Goal: Task Accomplishment & Management: Use online tool/utility

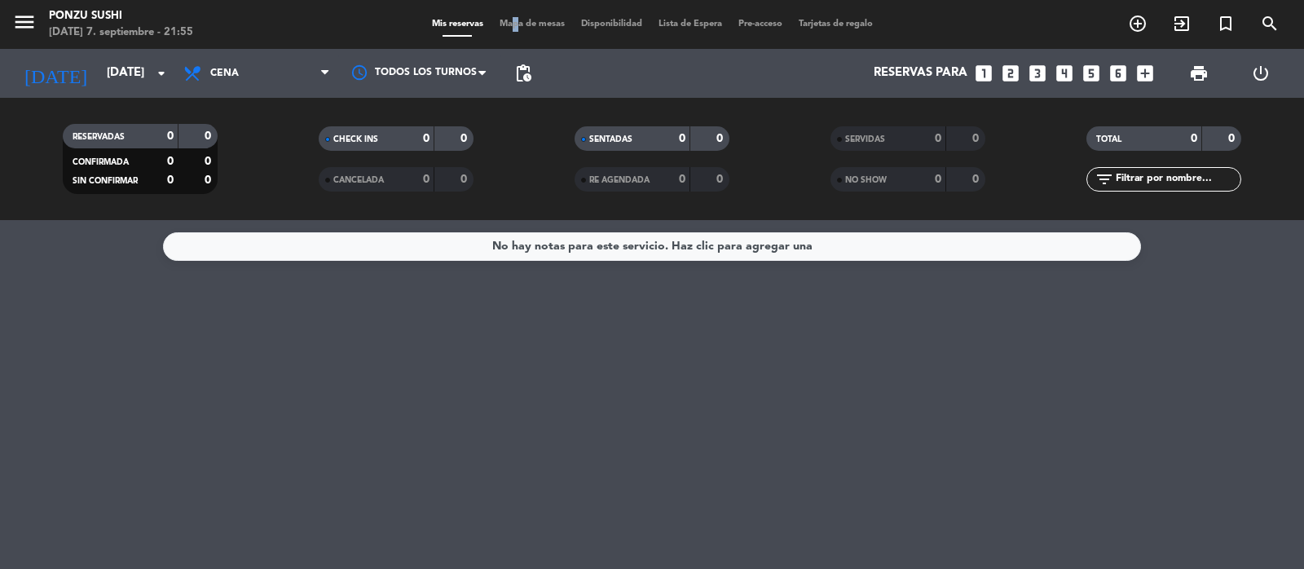
drag, startPoint x: 0, startPoint y: 0, endPoint x: 505, endPoint y: 33, distance: 506.2
click at [505, 33] on div "menu Ponzu Sushi [DATE] 7. septiembre - 21:55 Mis reservas Mapa de mesas Dispon…" at bounding box center [652, 24] width 1304 height 49
click at [515, 22] on span "Mapa de mesas" at bounding box center [531, 24] width 81 height 9
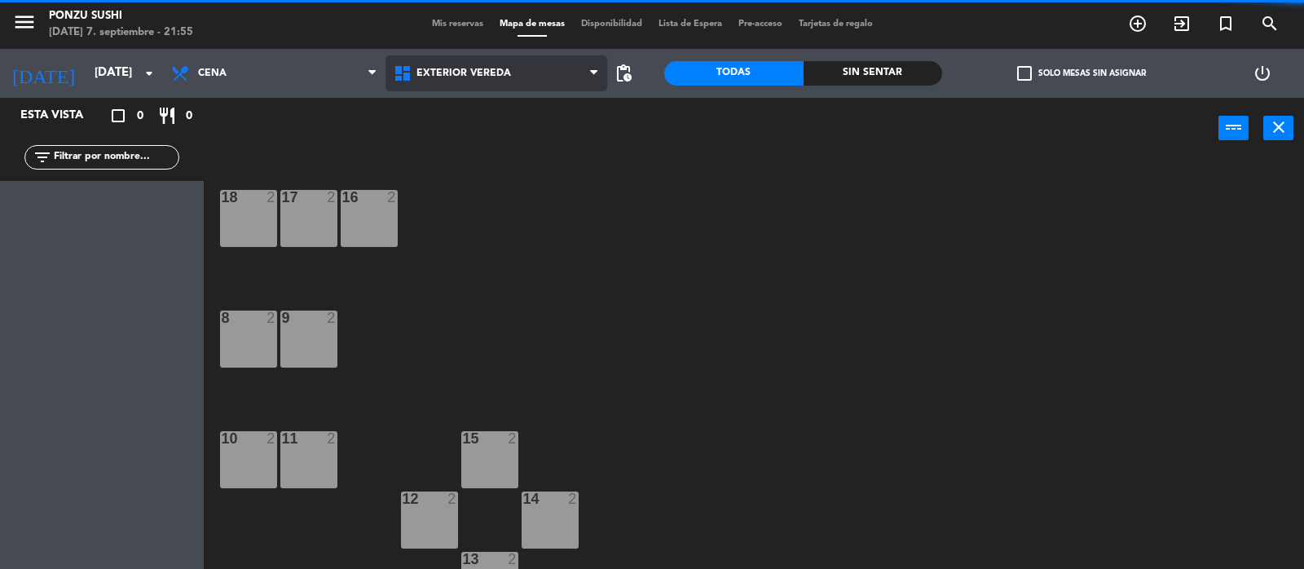
click at [436, 82] on span "Exterior vereda" at bounding box center [496, 73] width 222 height 36
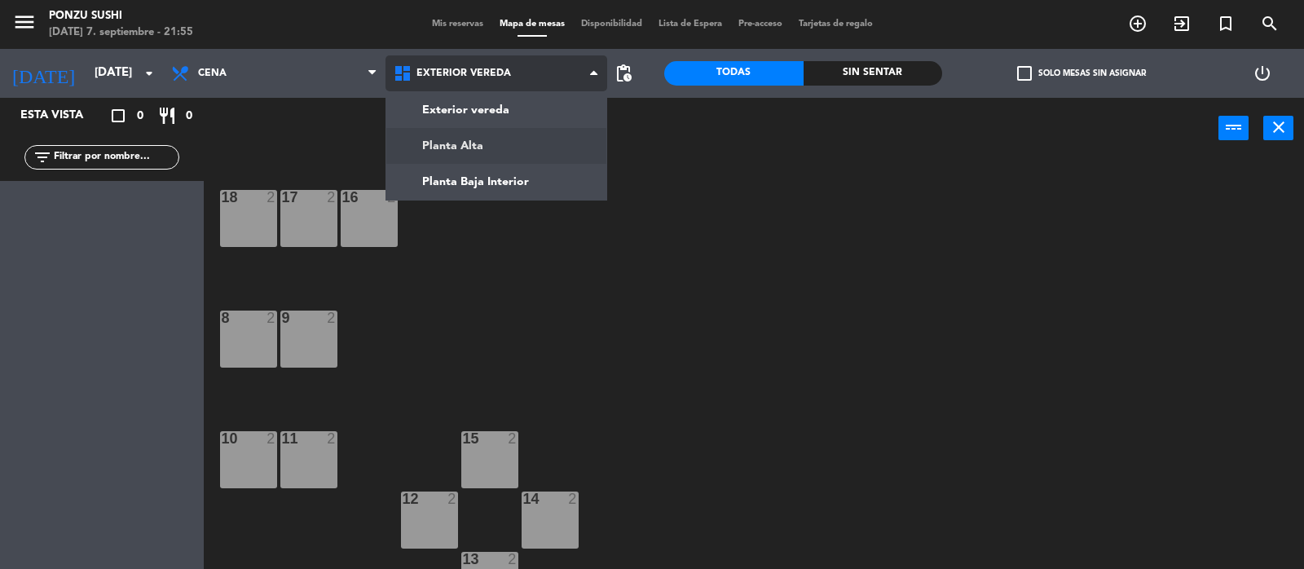
click at [446, 140] on ng-component "menu Ponzu Sushi [DATE] 7. septiembre - 21:55 Mis reservas Mapa de mesas Dispon…" at bounding box center [652, 285] width 1304 height 570
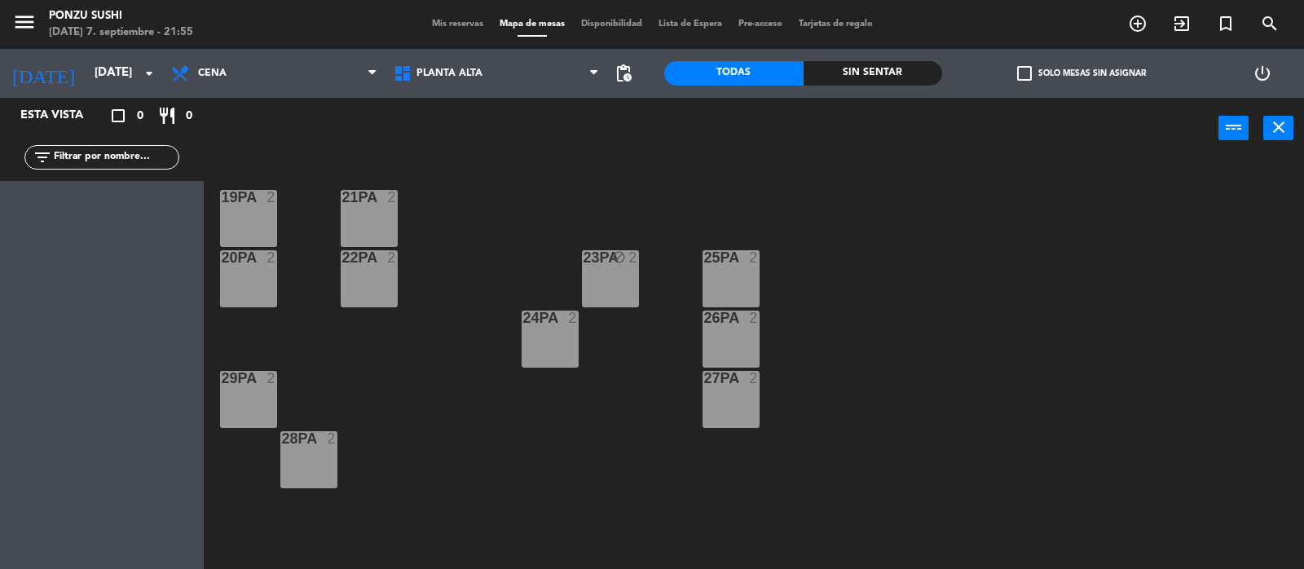
click at [255, 213] on div "19PA 2" at bounding box center [248, 218] width 57 height 57
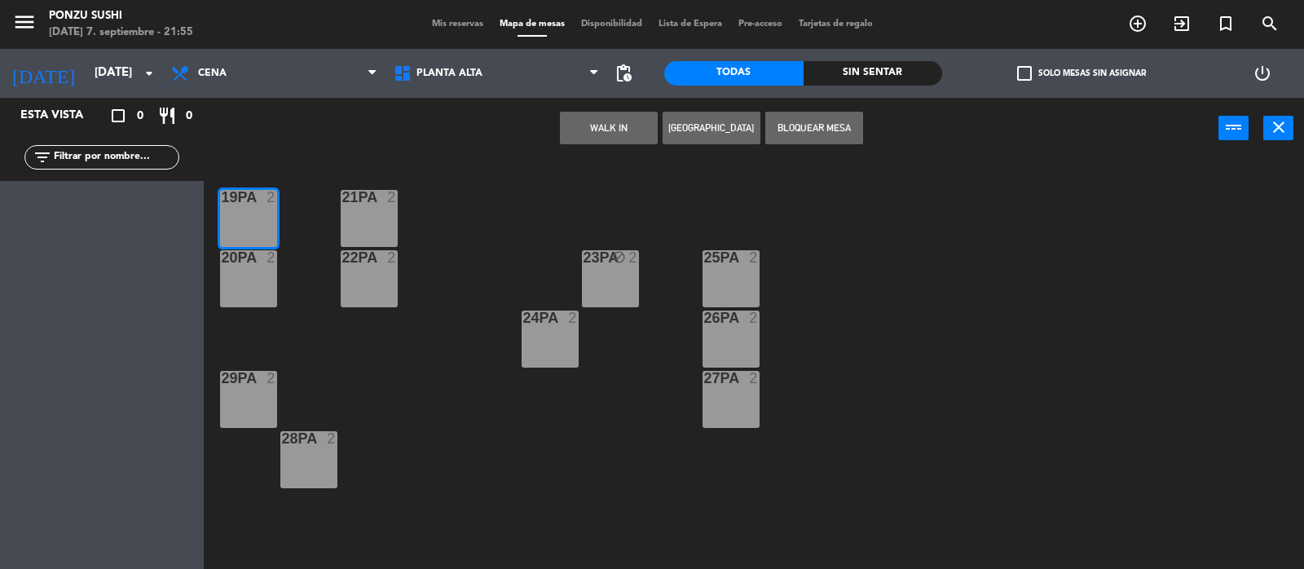
click at [253, 246] on div "19PA 2 21PA 2 20PA 2 22PA 2 23PA block 2 25PA 2 24PA 2 26PA 2 27PA 2 29PA 2 28P…" at bounding box center [760, 366] width 1087 height 410
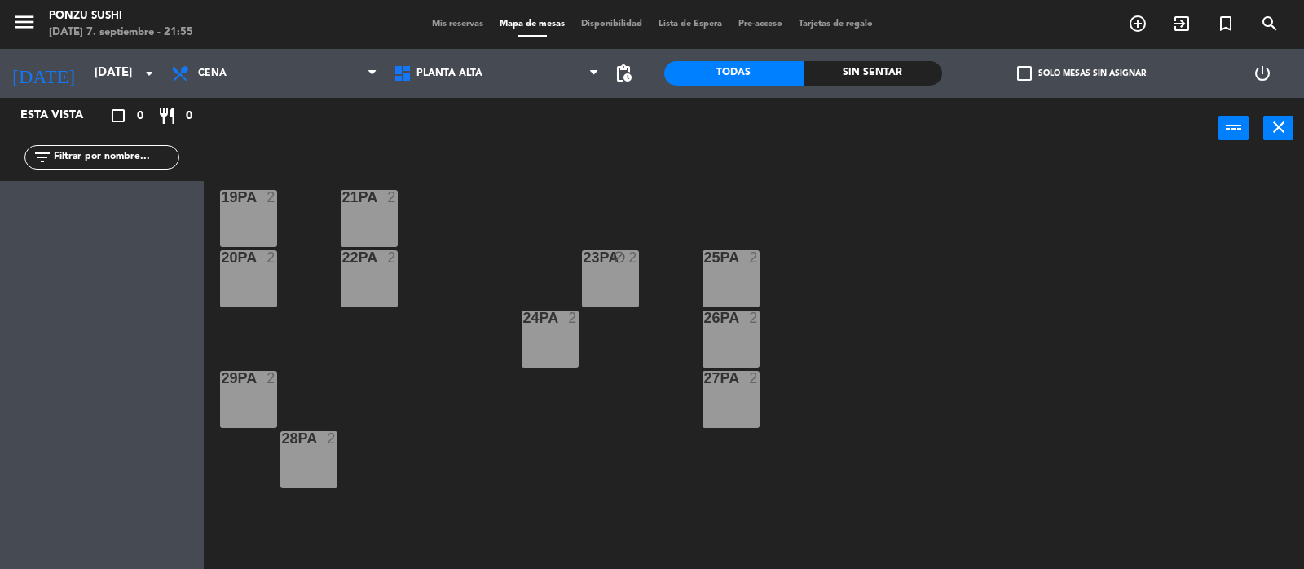
click at [254, 218] on div "19PA 2" at bounding box center [248, 218] width 57 height 57
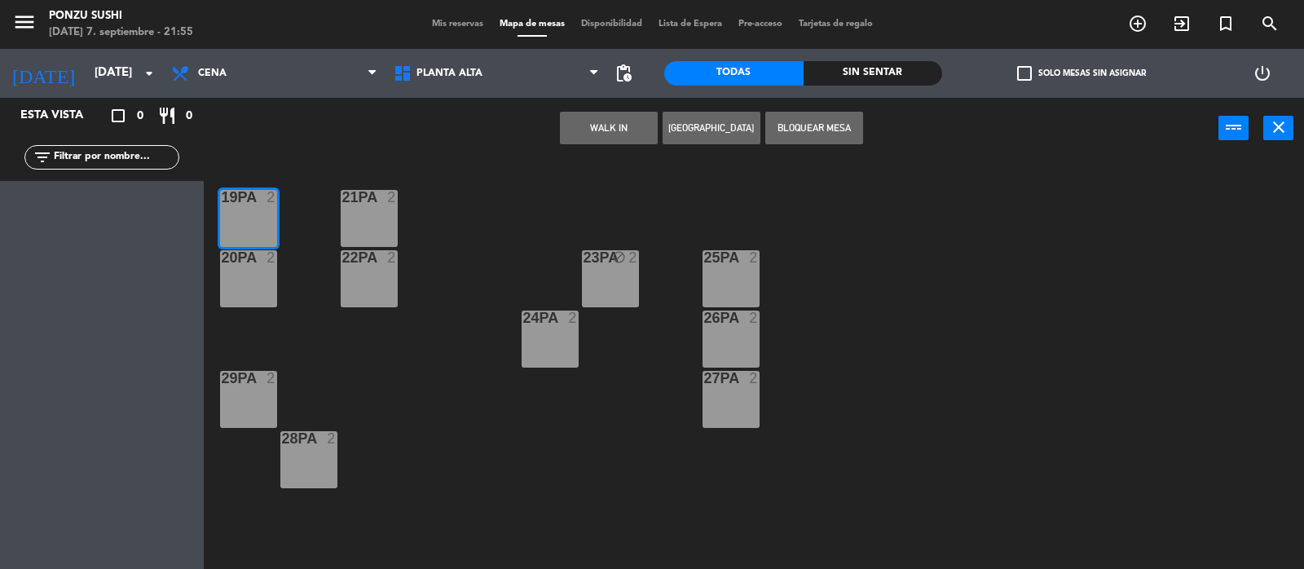
click at [250, 258] on div at bounding box center [248, 257] width 27 height 15
click at [811, 135] on button "Bloquear Mesa" at bounding box center [814, 128] width 98 height 33
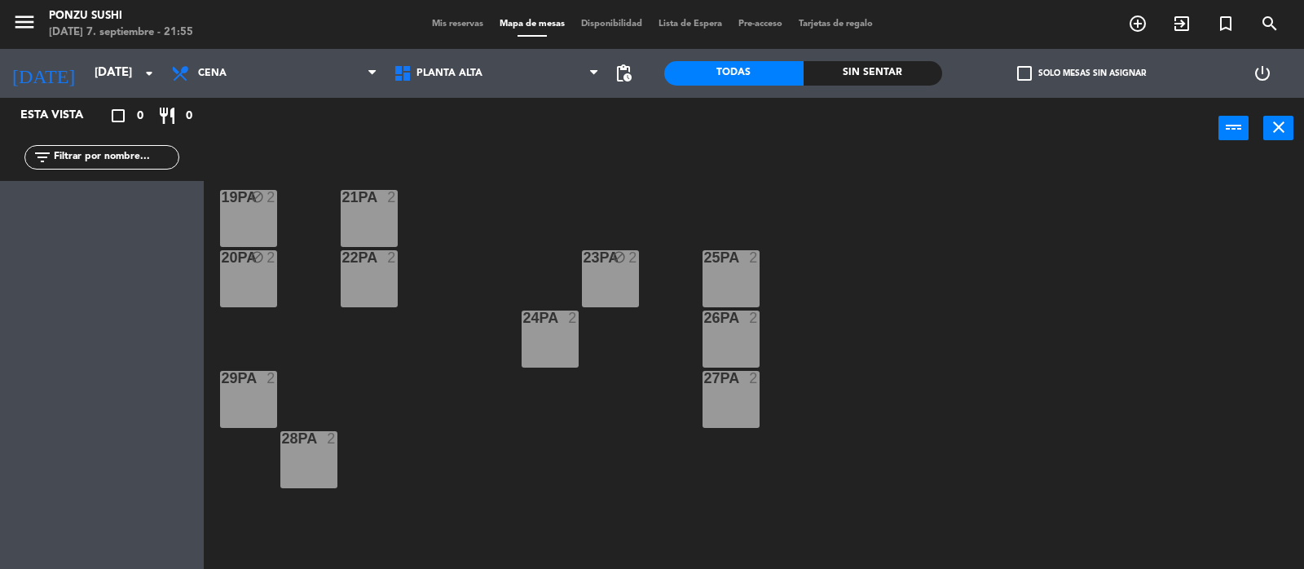
click at [365, 221] on div "21PA 2" at bounding box center [369, 218] width 57 height 57
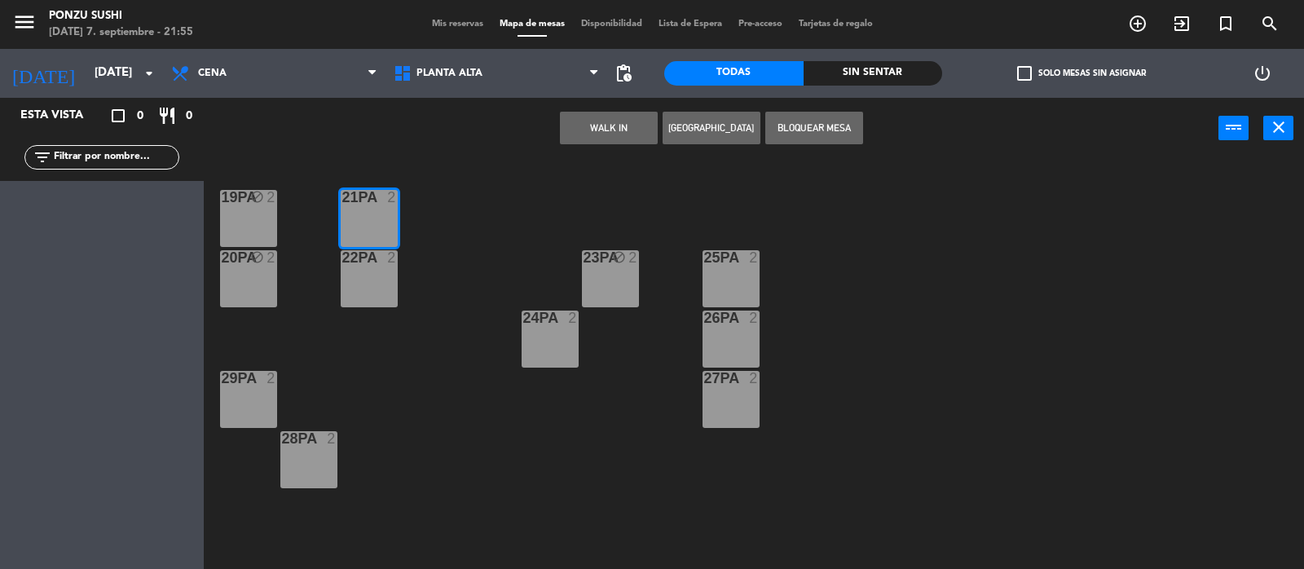
click at [365, 237] on div "21PA 2" at bounding box center [369, 218] width 57 height 57
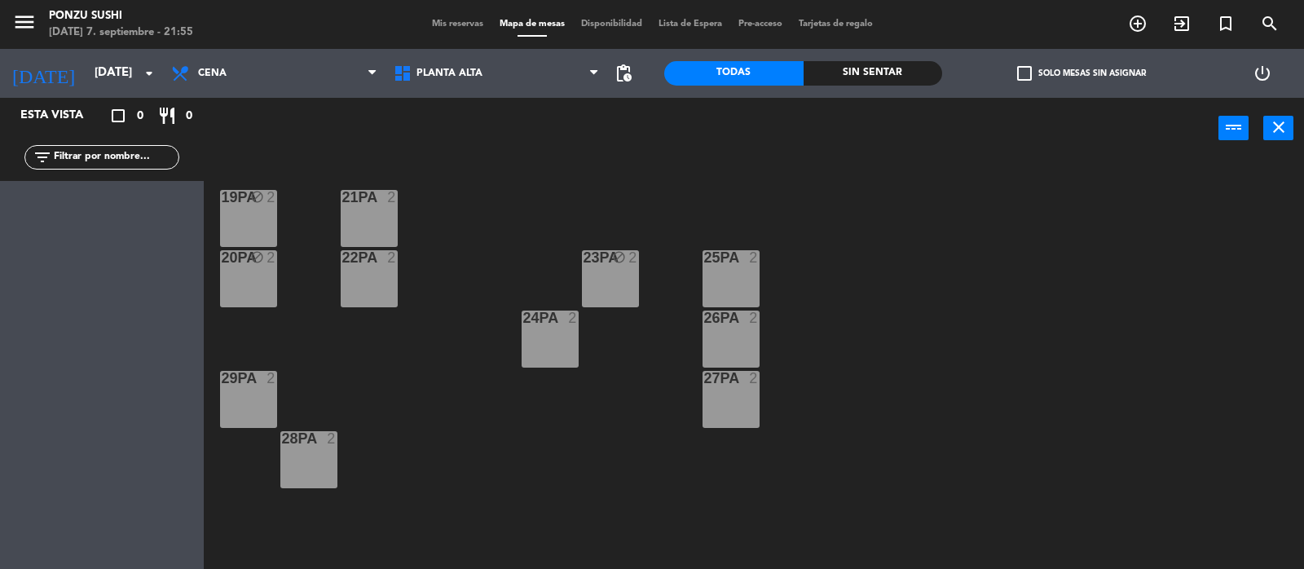
click at [365, 242] on div "21PA 2" at bounding box center [369, 218] width 57 height 57
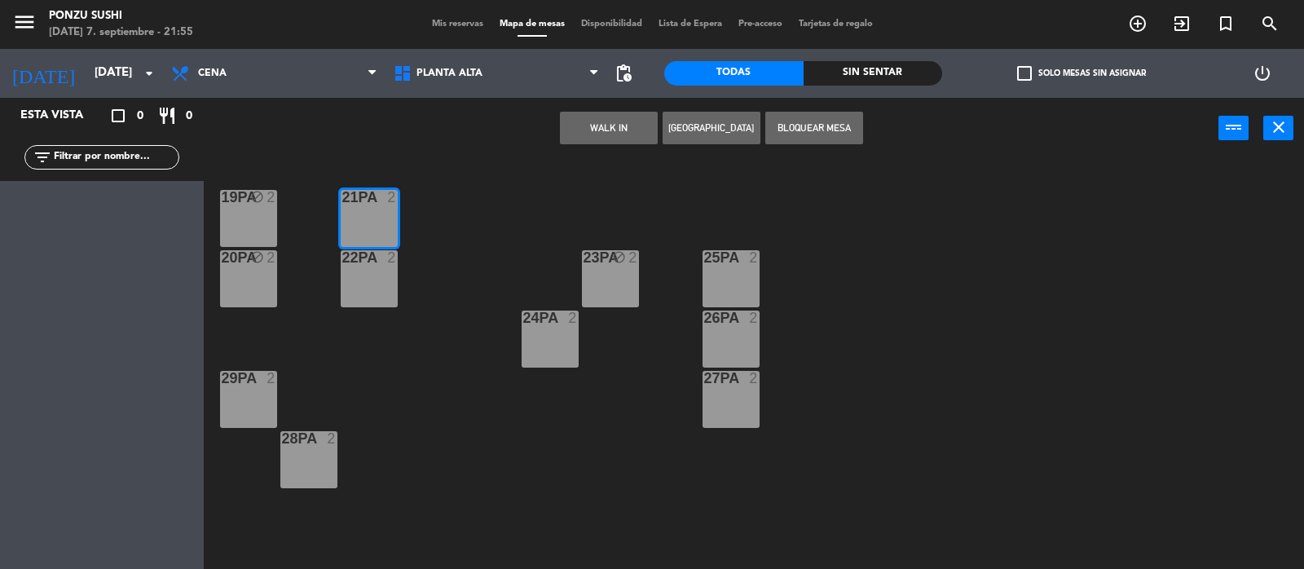
click at [365, 281] on div "22PA 2" at bounding box center [369, 278] width 57 height 57
click at [857, 114] on button "Bloquear Mesa" at bounding box center [814, 128] width 98 height 33
